Goal: Information Seeking & Learning: Learn about a topic

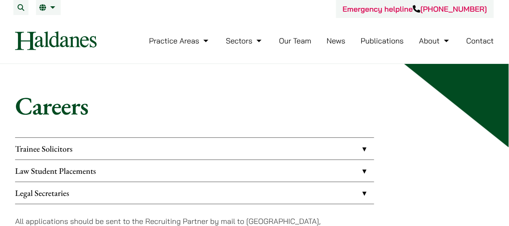
click at [232, 141] on link "Trainee Solicitors" at bounding box center [194, 149] width 359 height 22
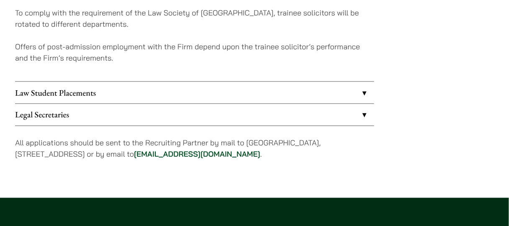
scroll to position [335, 0]
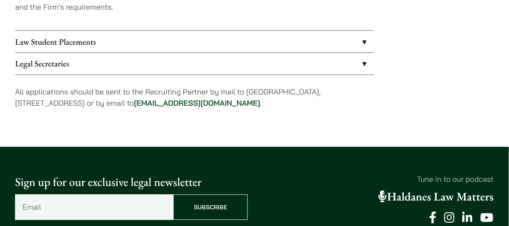
click at [231, 63] on link "Legal Secretaries" at bounding box center [194, 64] width 359 height 22
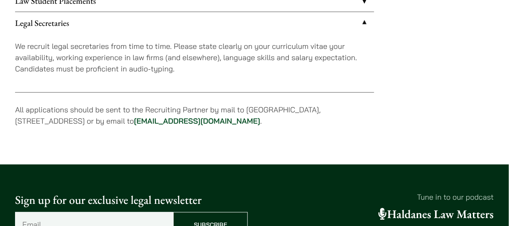
scroll to position [128, 0]
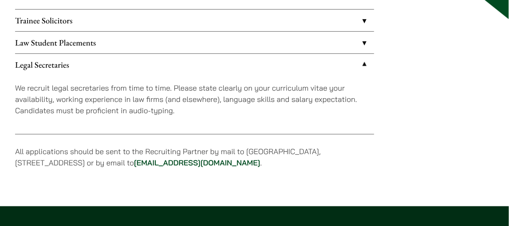
click at [269, 40] on link "Law Student Placements" at bounding box center [194, 43] width 359 height 22
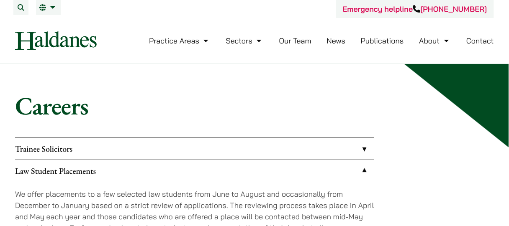
click at [108, 147] on link "Trainee Solicitors" at bounding box center [194, 149] width 359 height 22
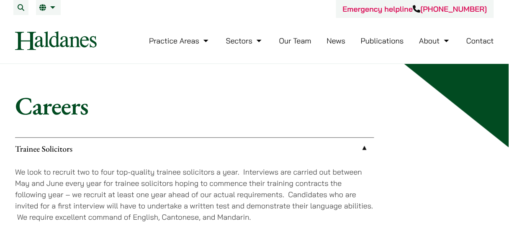
click at [291, 39] on link "Our Team" at bounding box center [295, 41] width 32 height 10
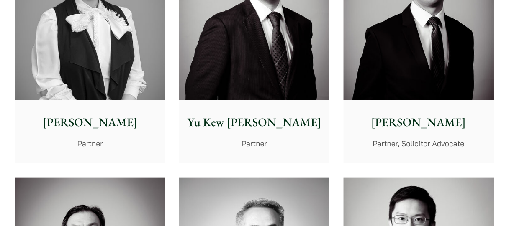
scroll to position [795, 0]
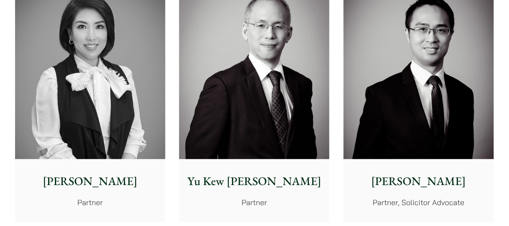
click at [122, 76] on img at bounding box center [90, 66] width 150 height 188
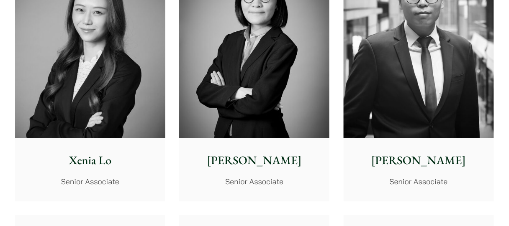
scroll to position [2171, 0]
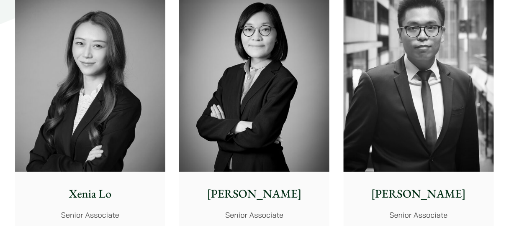
click at [130, 94] on img at bounding box center [90, 78] width 150 height 188
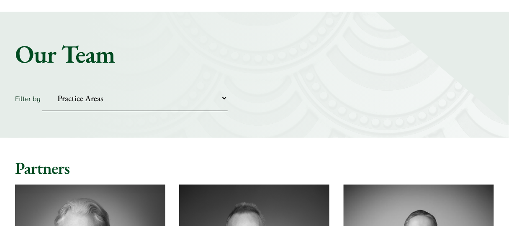
scroll to position [0, 0]
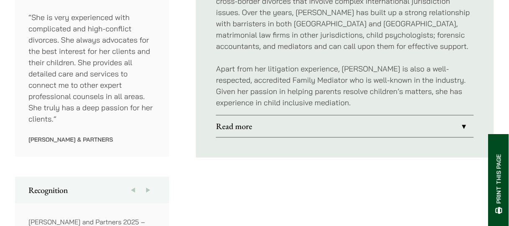
scroll to position [586, 0]
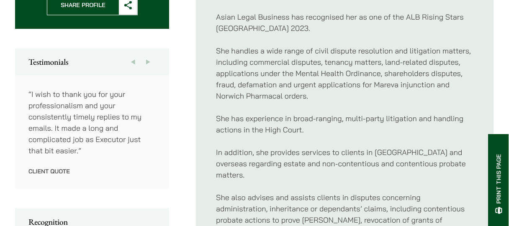
scroll to position [544, 0]
